Goal: Information Seeking & Learning: Learn about a topic

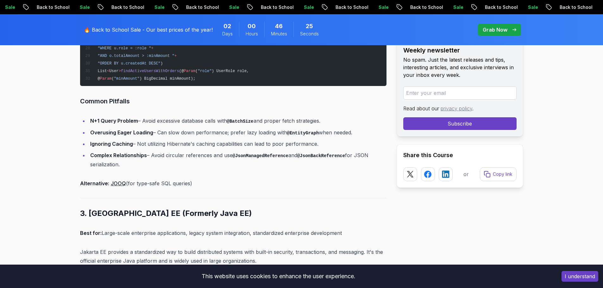
scroll to position [2058, 0]
drag, startPoint x: 147, startPoint y: 163, endPoint x: 122, endPoint y: 162, distance: 25.0
click at [122, 162] on li "Complex Relationships – Avoid circular references and use @JsonManagedReference…" at bounding box center [237, 160] width 298 height 18
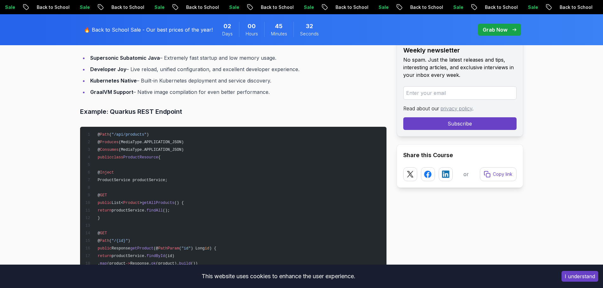
scroll to position [4274, 0]
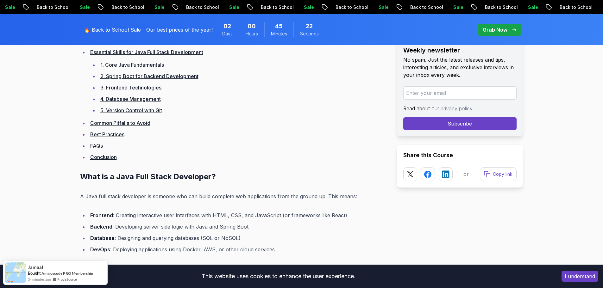
scroll to position [570, 0]
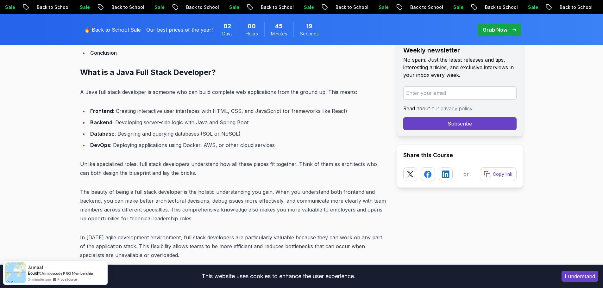
drag, startPoint x: 272, startPoint y: 74, endPoint x: 188, endPoint y: 147, distance: 110.7
click at [188, 147] on li "DevOps : Deploying applications using Docker, AWS, or other cloud services" at bounding box center [237, 145] width 298 height 9
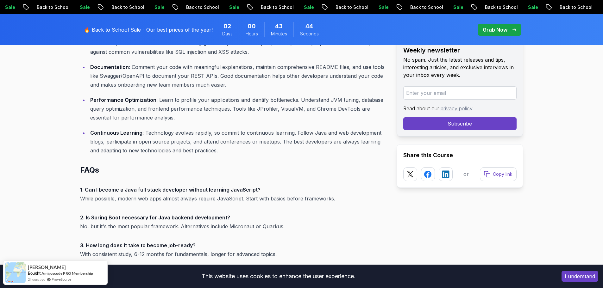
scroll to position [2343, 0]
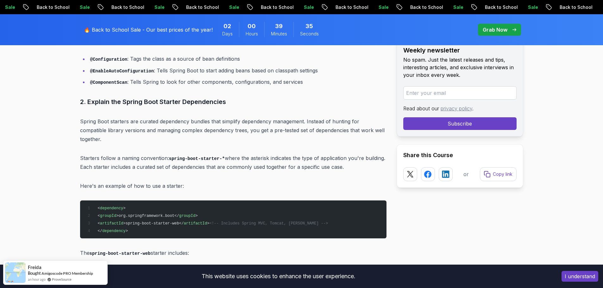
scroll to position [760, 0]
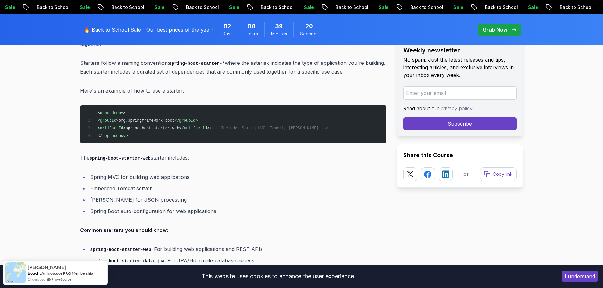
scroll to position [855, 0]
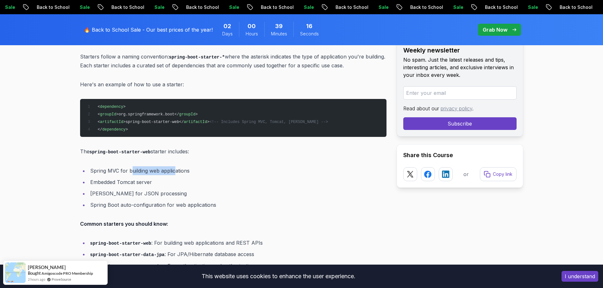
drag, startPoint x: 133, startPoint y: 162, endPoint x: 187, endPoint y: 161, distance: 54.2
click at [176, 167] on li "Spring MVC for building web applications" at bounding box center [237, 171] width 298 height 9
click at [187, 167] on li "Spring MVC for building web applications" at bounding box center [237, 171] width 298 height 9
drag, startPoint x: 96, startPoint y: 175, endPoint x: 141, endPoint y: 173, distance: 45.0
click at [102, 178] on li "Embedded Tomcat server" at bounding box center [237, 182] width 298 height 9
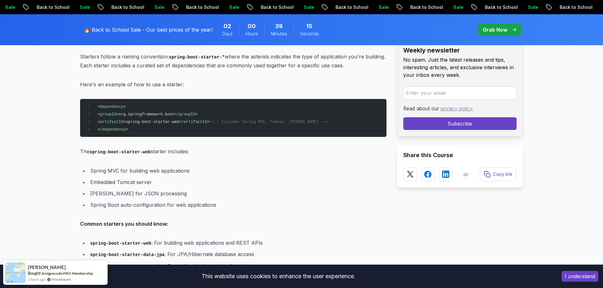
click at [148, 178] on li "Embedded Tomcat server" at bounding box center [237, 182] width 298 height 9
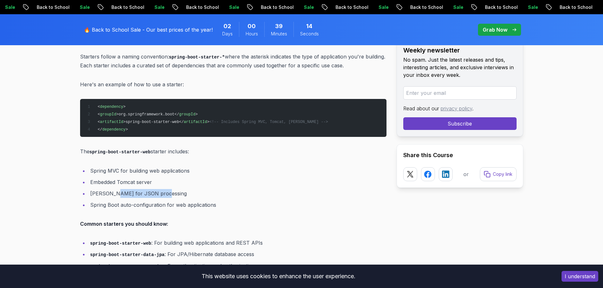
drag, startPoint x: 172, startPoint y: 180, endPoint x: 112, endPoint y: 181, distance: 59.5
click at [113, 189] on li "Jackson for JSON processing" at bounding box center [237, 193] width 298 height 9
drag, startPoint x: 107, startPoint y: 182, endPoint x: 100, endPoint y: 183, distance: 6.8
click at [107, 189] on li "Jackson for JSON processing" at bounding box center [237, 193] width 298 height 9
drag, startPoint x: 94, startPoint y: 183, endPoint x: 165, endPoint y: 179, distance: 71.3
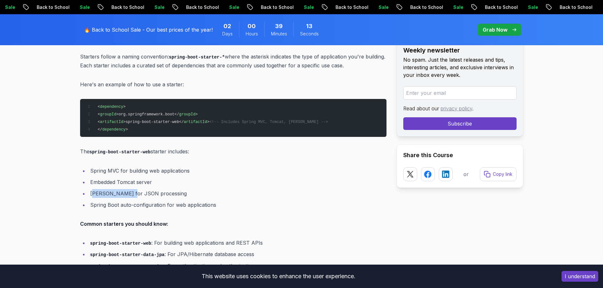
click at [138, 189] on li "Jackson for JSON processing" at bounding box center [237, 193] width 298 height 9
click at [174, 179] on ul "Spring MVC for building web applications Embedded Tomcat server Jackson for JSO…" at bounding box center [233, 188] width 306 height 43
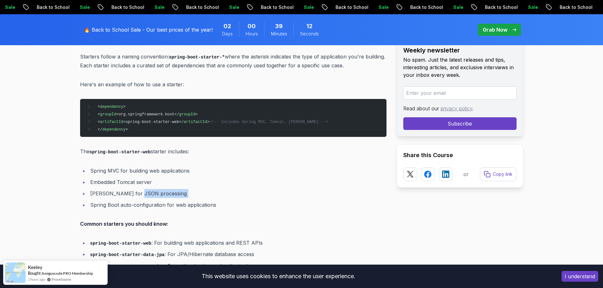
drag, startPoint x: 90, startPoint y: 193, endPoint x: 149, endPoint y: 186, distance: 59.9
click at [140, 187] on ul "Spring MVC for building web applications Embedded Tomcat server Jackson for JSO…" at bounding box center [233, 188] width 306 height 43
click at [197, 189] on li "Jackson for JSON processing" at bounding box center [237, 193] width 298 height 9
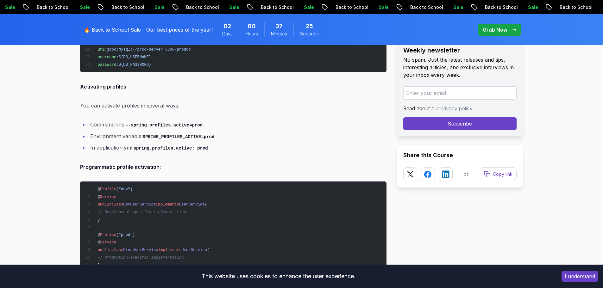
scroll to position [1963, 0]
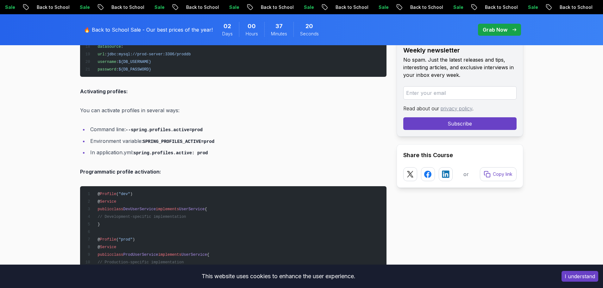
click at [198, 139] on code "SPRING_PROFILES_ACTIVE=prod" at bounding box center [179, 141] width 72 height 5
click at [136, 148] on li "In application.yml: spring.profiles.active: prod" at bounding box center [237, 152] width 298 height 9
click at [167, 148] on li "In application.yml: spring.profiles.active: prod" at bounding box center [237, 152] width 298 height 9
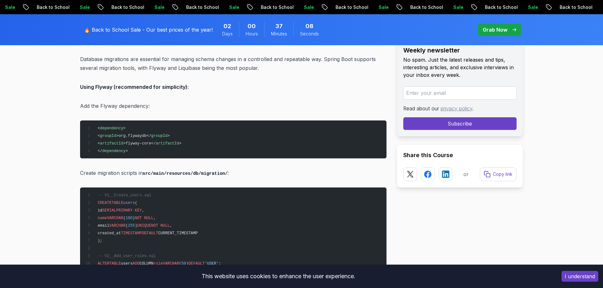
scroll to position [2343, 0]
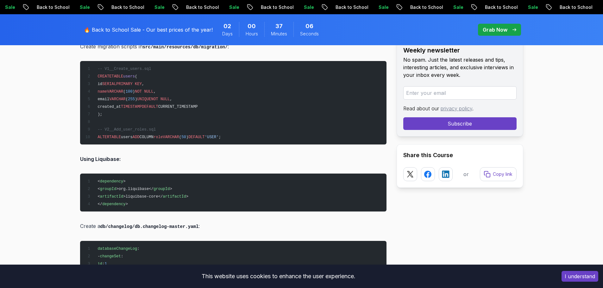
drag, startPoint x: 162, startPoint y: 144, endPoint x: 137, endPoint y: 155, distance: 27.9
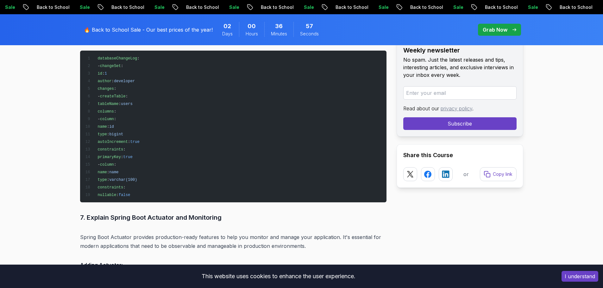
scroll to position [2628, 0]
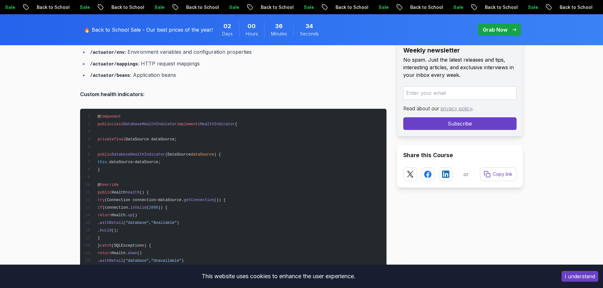
scroll to position [3040, 0]
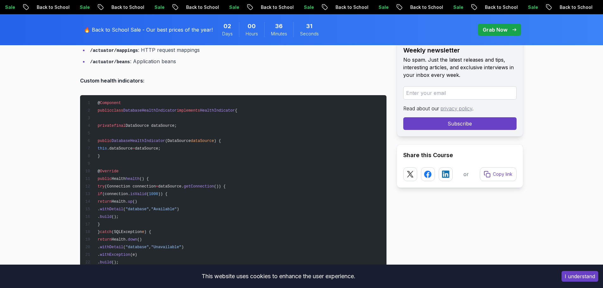
drag, startPoint x: 128, startPoint y: 136, endPoint x: 117, endPoint y: 134, distance: 11.3
click at [117, 134] on pre "@ Component public class DatabaseHealthIndicator implements HealthIndicator { p…" at bounding box center [233, 197] width 306 height 205
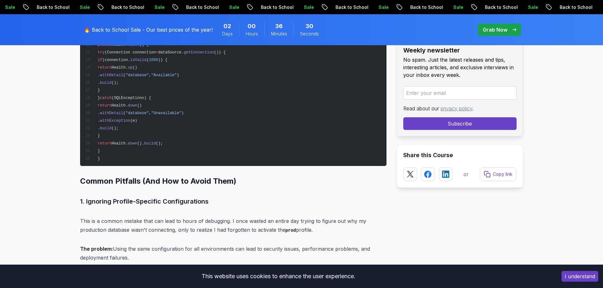
scroll to position [3198, 0]
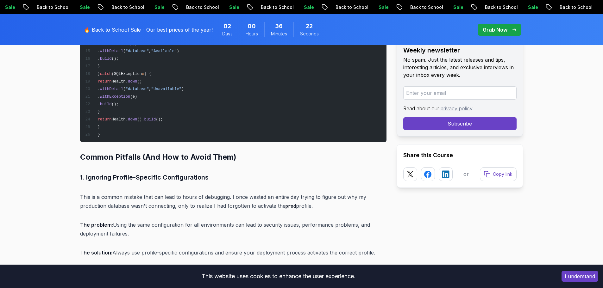
drag, startPoint x: 117, startPoint y: 133, endPoint x: 98, endPoint y: 167, distance: 38.7
click at [98, 173] on h3 "1. Ignoring Profile-Specific Configurations" at bounding box center [233, 178] width 306 height 10
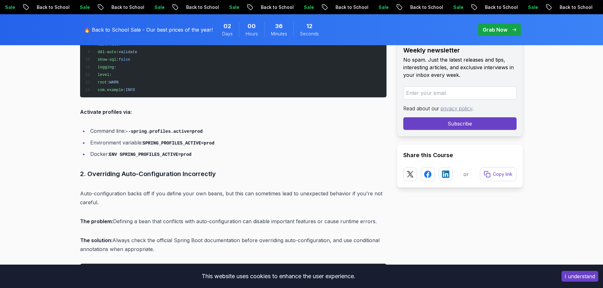
scroll to position [3483, 0]
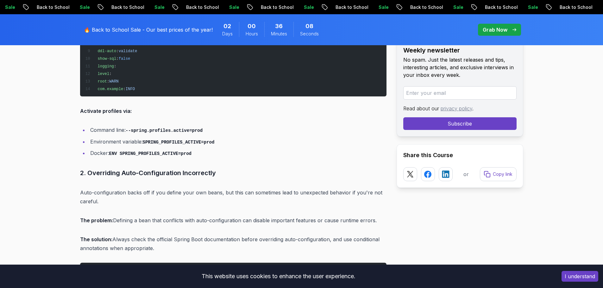
drag, startPoint x: 105, startPoint y: 160, endPoint x: 104, endPoint y: 164, distance: 5.0
click at [104, 168] on h3 "2. Overriding Auto-Configuration Incorrectly" at bounding box center [233, 173] width 306 height 10
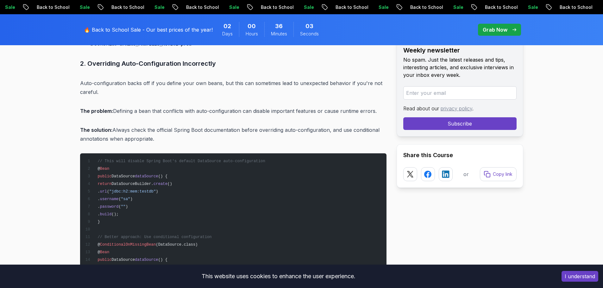
scroll to position [3609, 0]
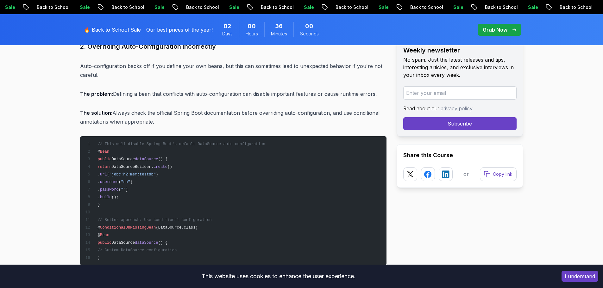
drag, startPoint x: 236, startPoint y: 173, endPoint x: 165, endPoint y: 112, distance: 93.8
click at [165, 112] on p "The solution: Always check the official Spring Boot documentation before overri…" at bounding box center [233, 118] width 306 height 18
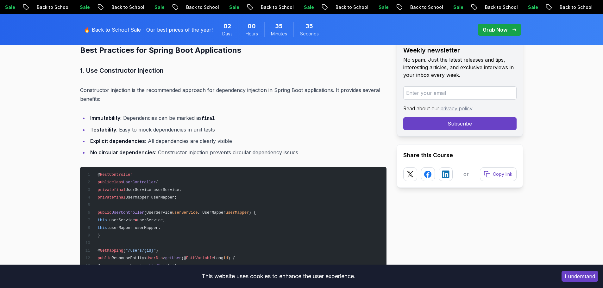
scroll to position [4084, 0]
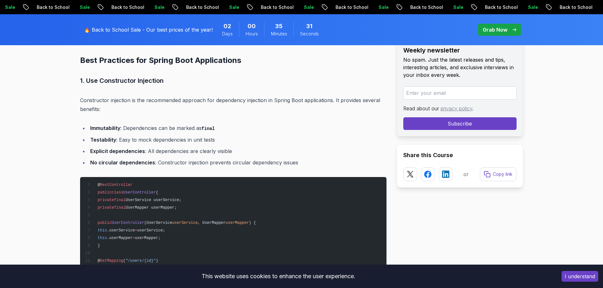
drag, startPoint x: 242, startPoint y: 106, endPoint x: 187, endPoint y: 112, distance: 55.2
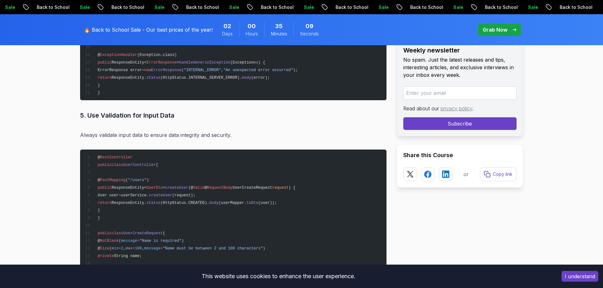
scroll to position [4876, 0]
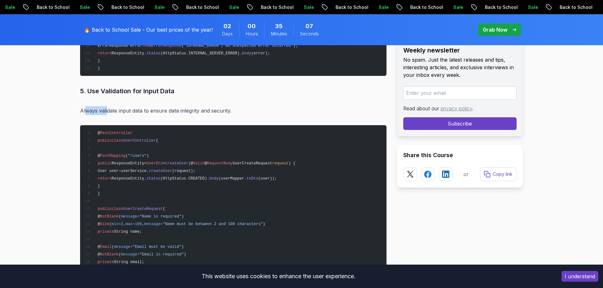
drag, startPoint x: 85, startPoint y: 95, endPoint x: 127, endPoint y: 88, distance: 42.3
click at [108, 106] on p "Always validate input data to ensure data integrity and security." at bounding box center [233, 110] width 306 height 9
click at [139, 106] on p "Always validate input data to ensure data integrity and security." at bounding box center [233, 110] width 306 height 9
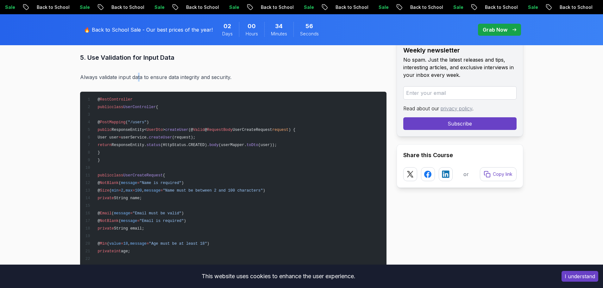
scroll to position [4908, 0]
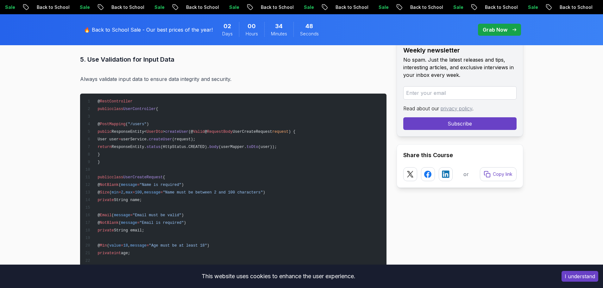
drag, startPoint x: 123, startPoint y: 123, endPoint x: 104, endPoint y: 72, distance: 55.0
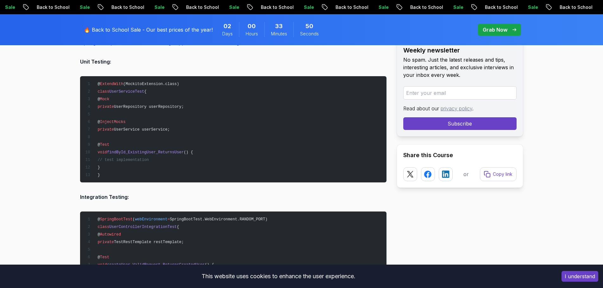
scroll to position [6807, 0]
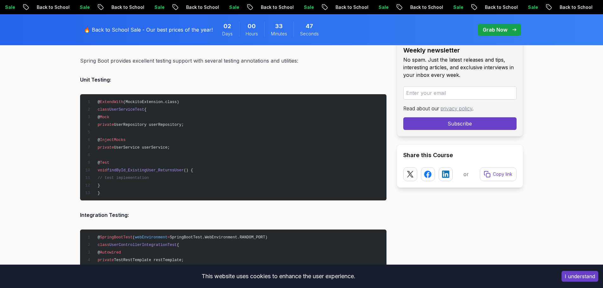
drag, startPoint x: 65, startPoint y: 119, endPoint x: 208, endPoint y: 66, distance: 152.4
click at [208, 75] on p "Unit Testing:" at bounding box center [233, 79] width 306 height 9
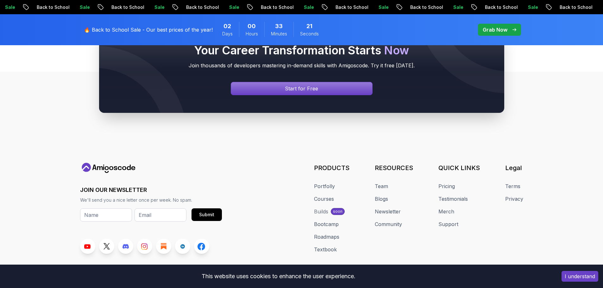
scroll to position [7667, 0]
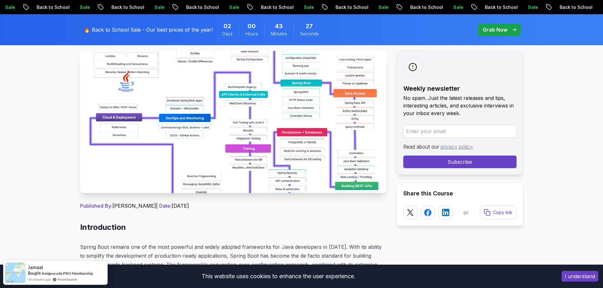
scroll to position [42, 0]
